Goal: Transaction & Acquisition: Purchase product/service

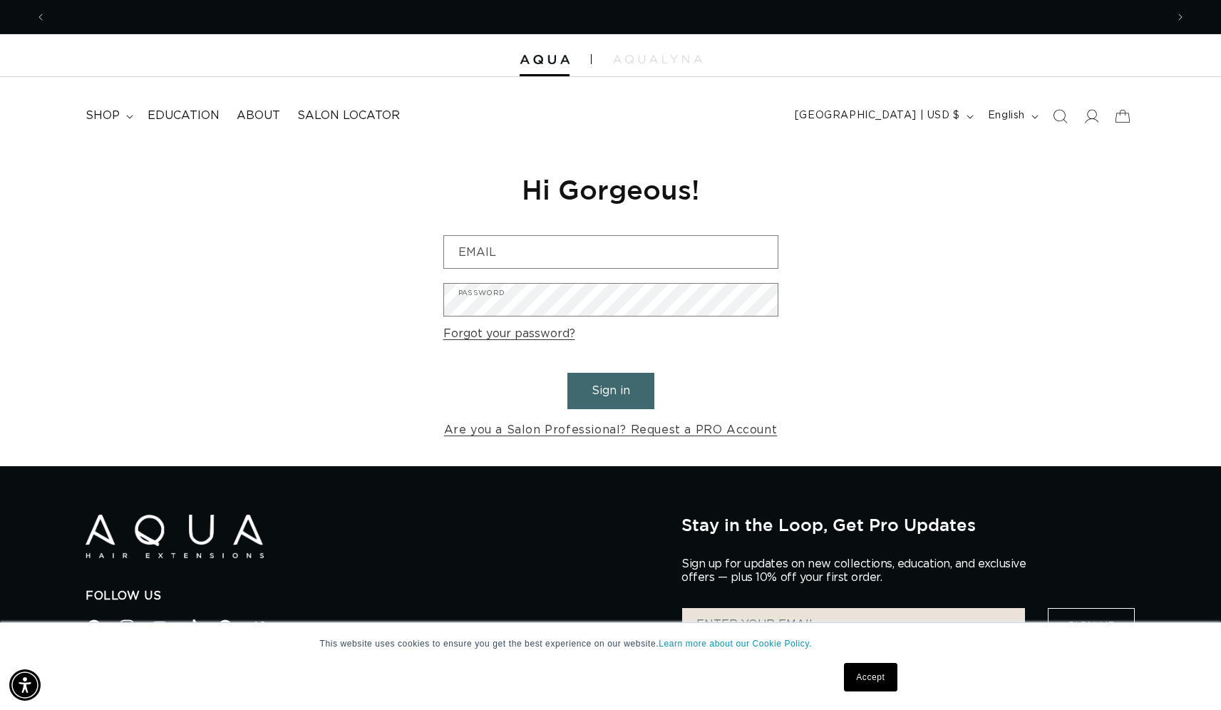
scroll to position [0, 1120]
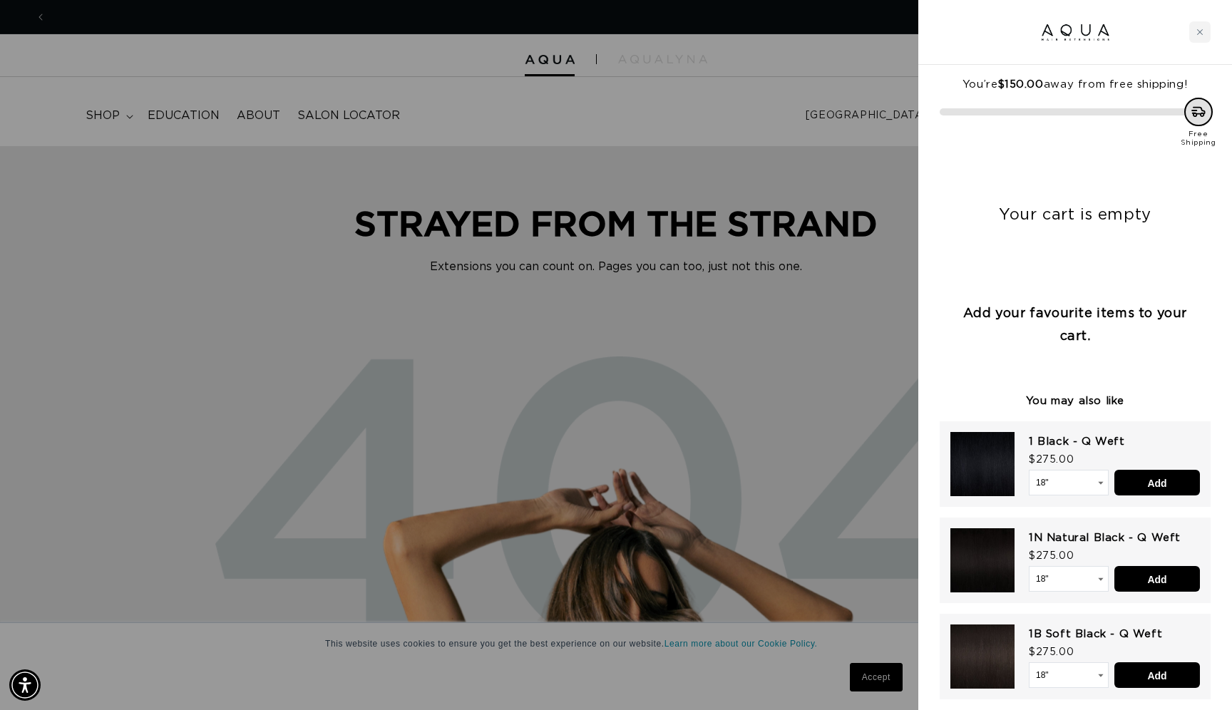
scroll to position [0, 1131]
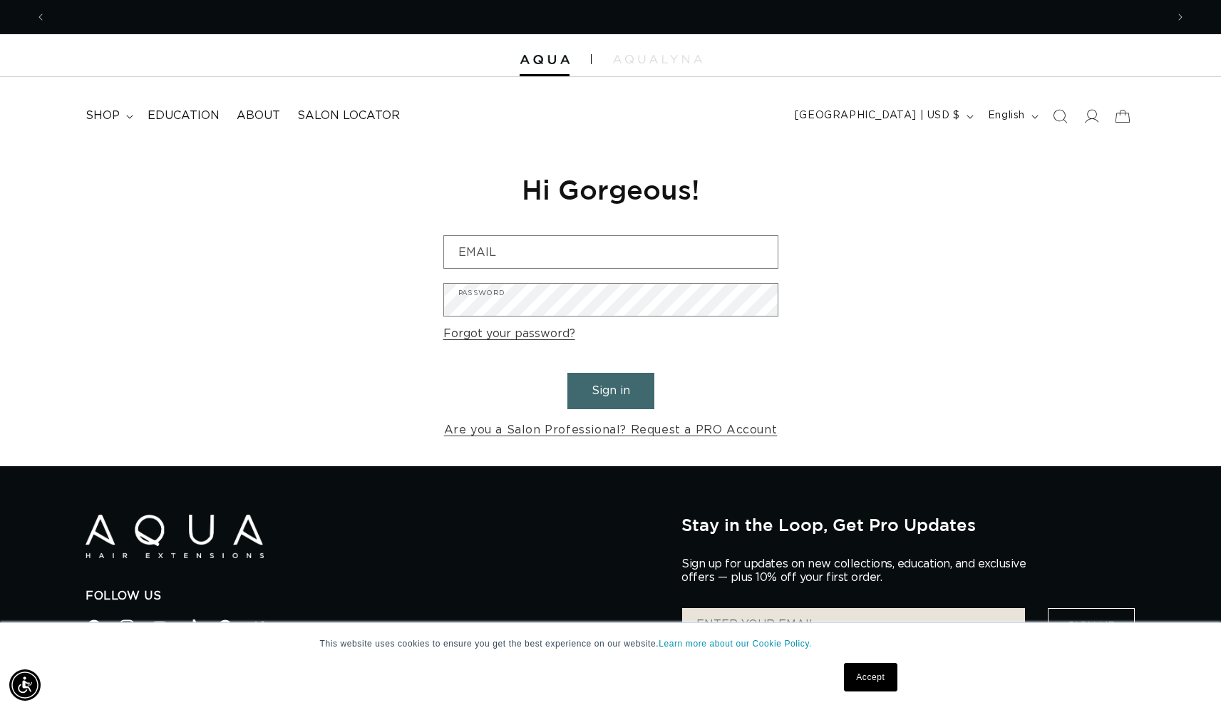
scroll to position [0, 2240]
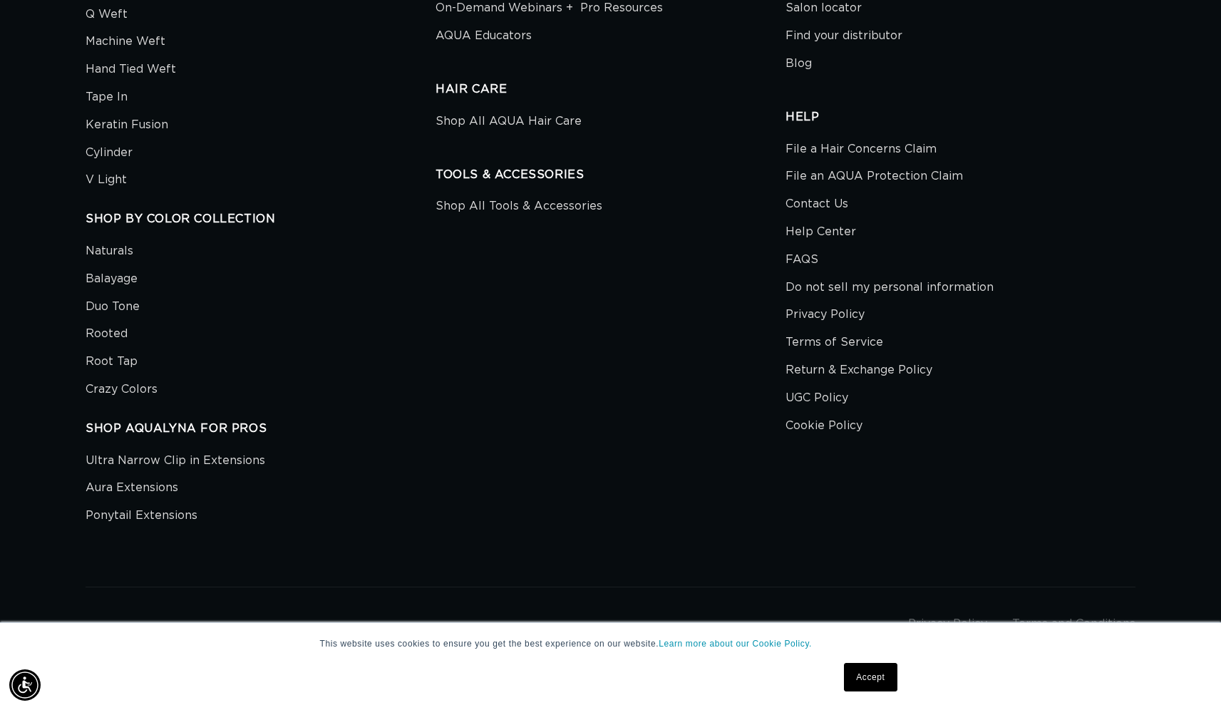
scroll to position [0, 2240]
